Goal: Task Accomplishment & Management: Complete application form

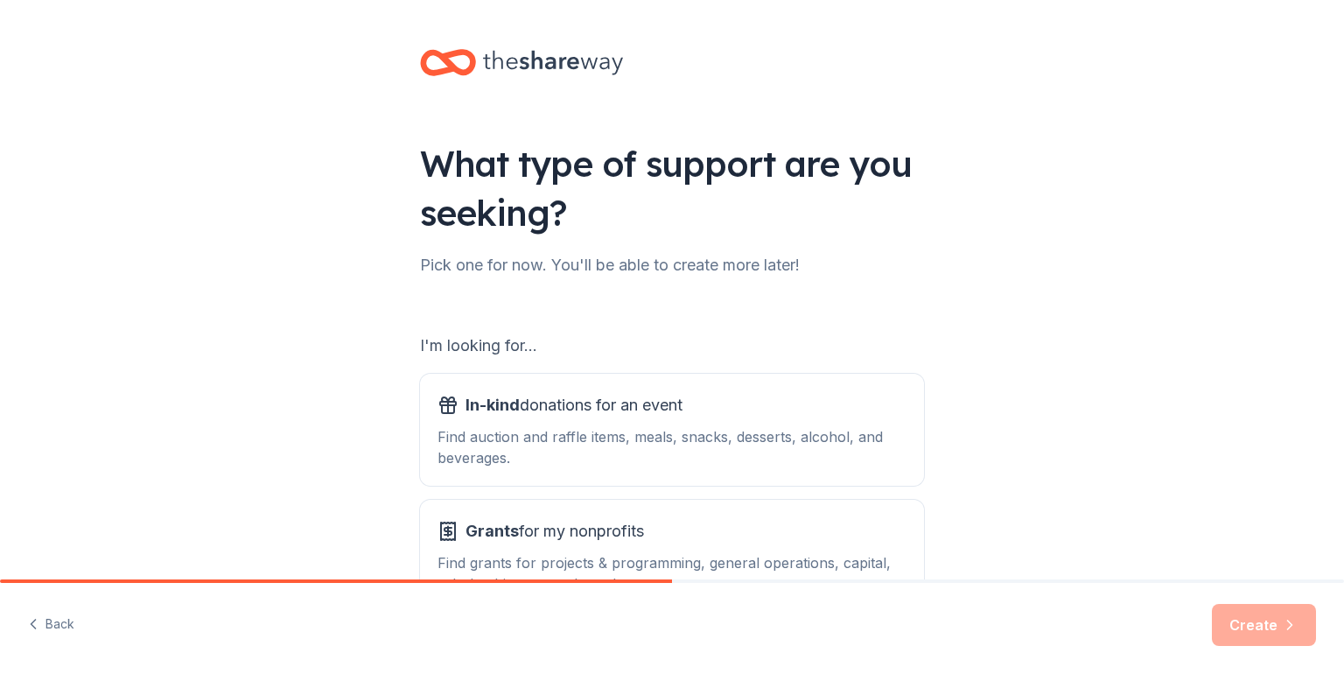
click at [516, 73] on icon at bounding box center [553, 63] width 140 height 36
click at [510, 56] on icon at bounding box center [553, 63] width 140 height 36
